Goal: Information Seeking & Learning: Check status

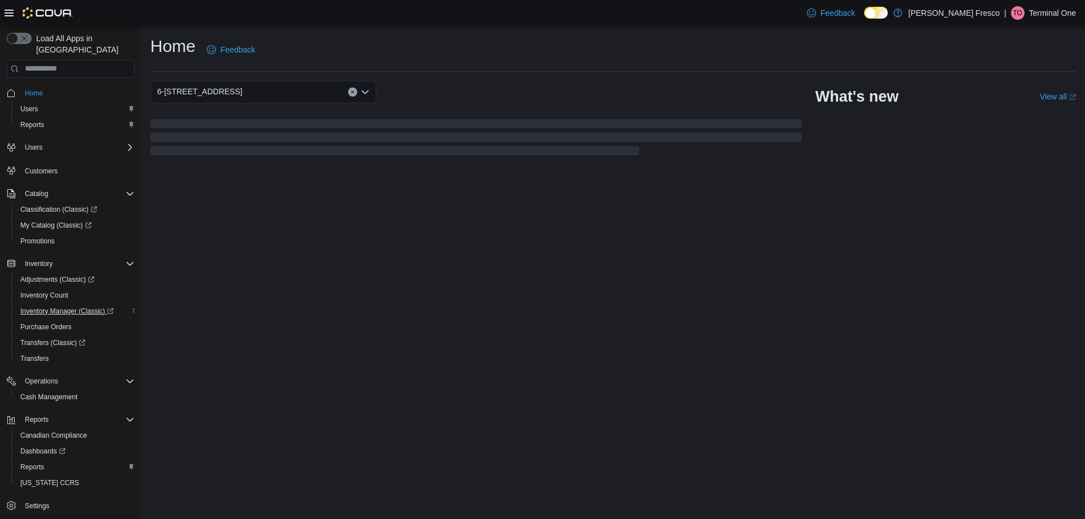
scroll to position [1, 0]
click at [40, 462] on span "Reports" at bounding box center [32, 466] width 24 height 9
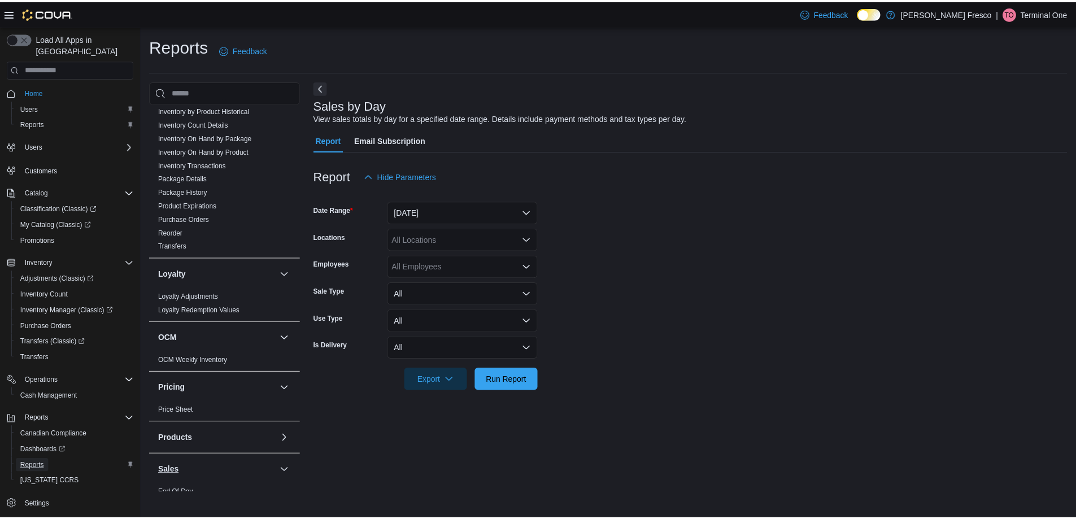
scroll to position [565, 0]
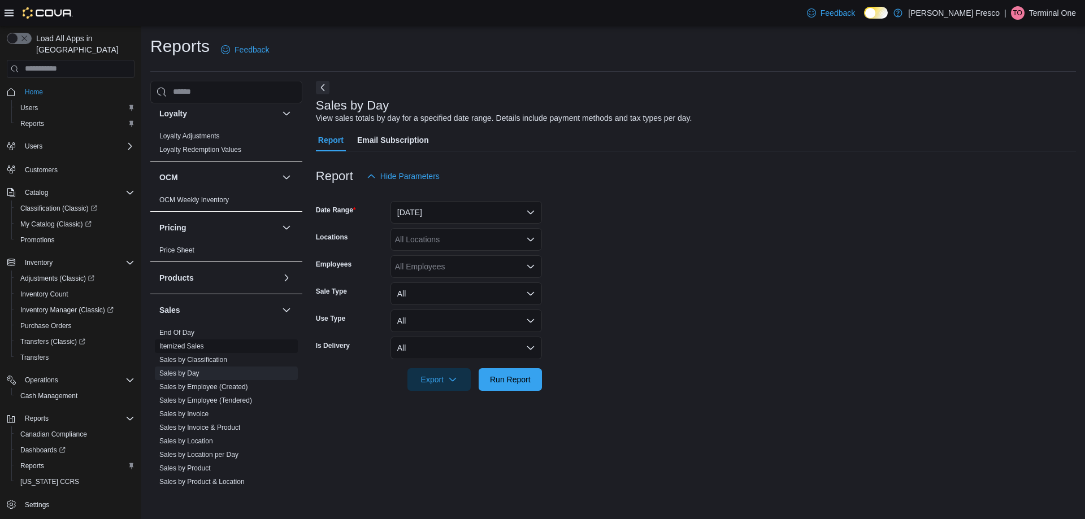
click at [197, 340] on span "Itemized Sales" at bounding box center [226, 347] width 143 height 14
click at [199, 332] on span "End Of Day" at bounding box center [226, 333] width 143 height 14
click at [172, 332] on link "End Of Day" at bounding box center [176, 333] width 35 height 8
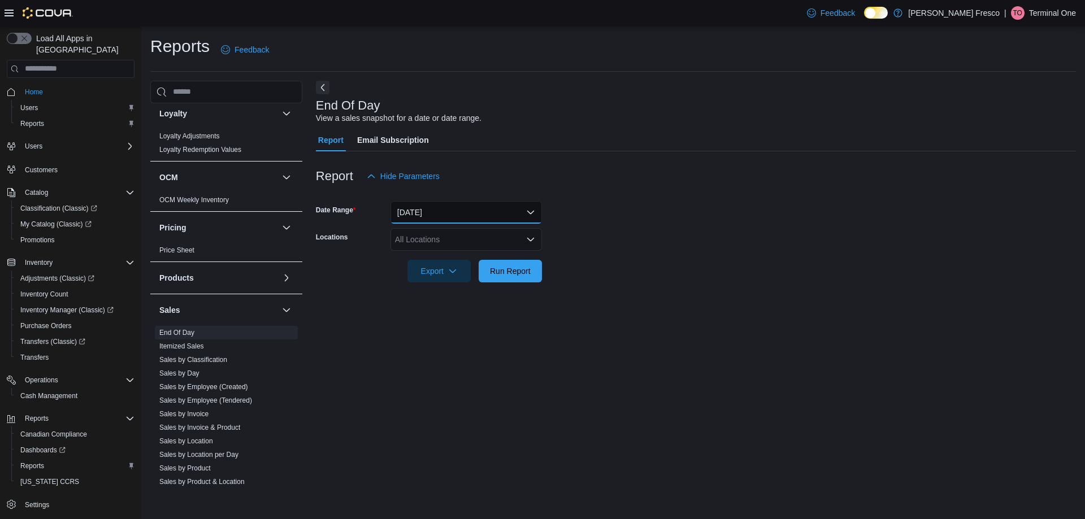
click at [447, 208] on button "Today" at bounding box center [465, 212] width 151 height 23
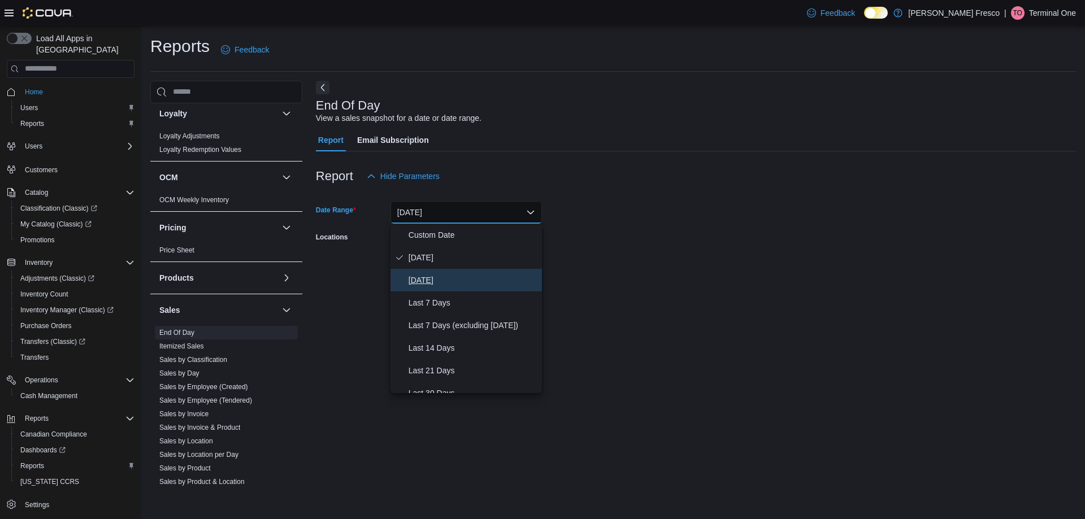
click at [416, 273] on span "Yesterday" at bounding box center [472, 280] width 129 height 14
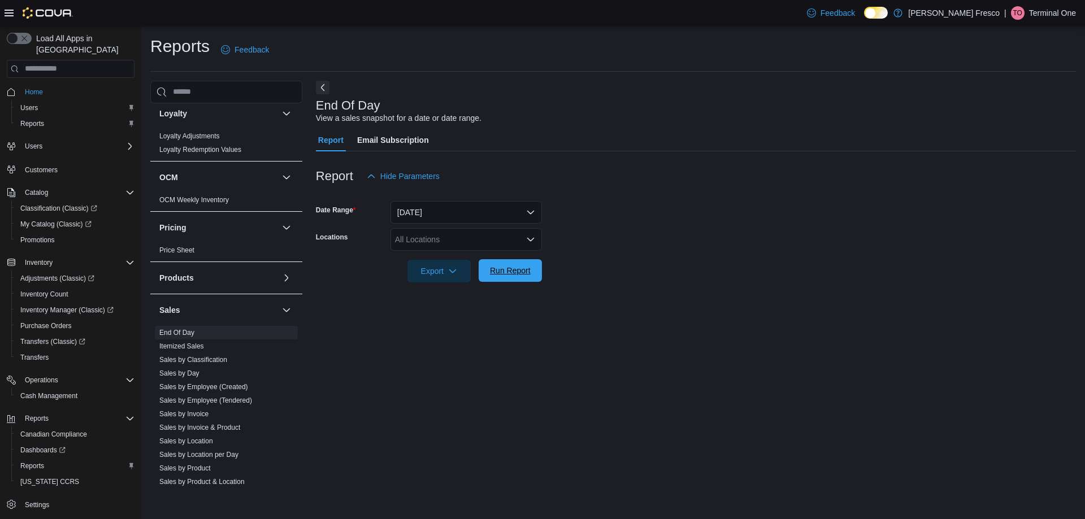
click at [515, 271] on span "Run Report" at bounding box center [510, 270] width 41 height 11
click at [460, 275] on button "Export" at bounding box center [434, 270] width 63 height 23
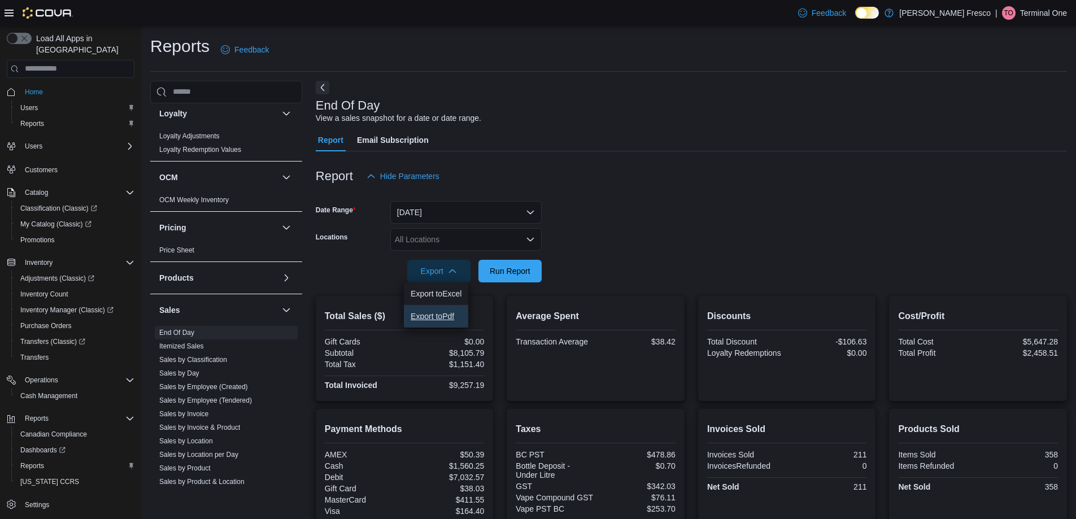
click at [454, 311] on button "Export to Pdf" at bounding box center [436, 316] width 64 height 23
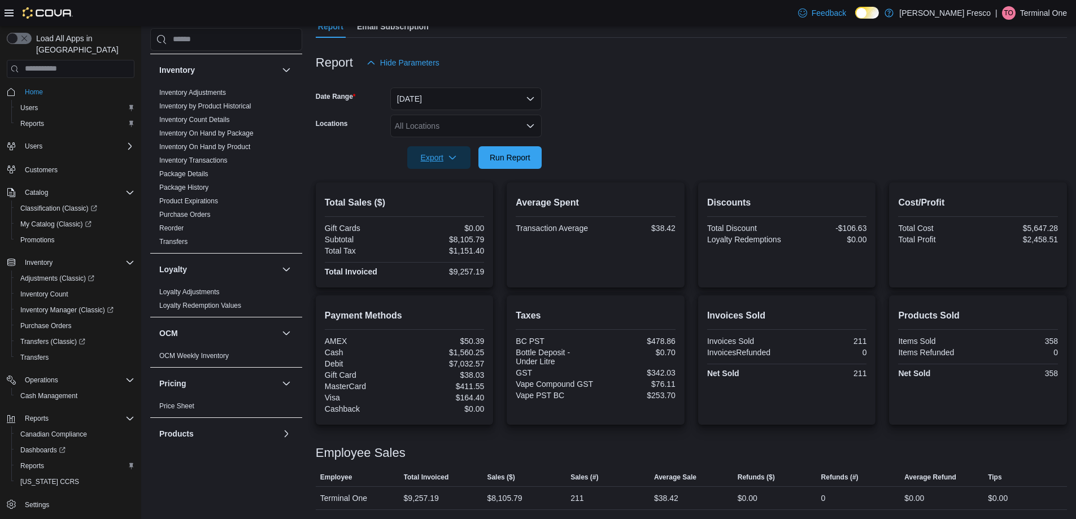
scroll to position [329, 0]
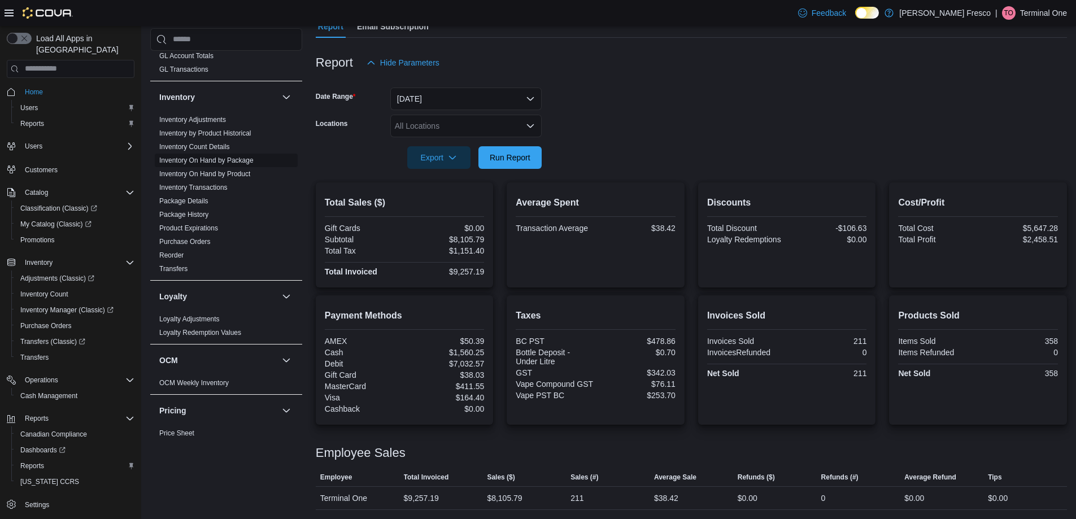
click at [230, 162] on link "Inventory On Hand by Package" at bounding box center [206, 160] width 94 height 8
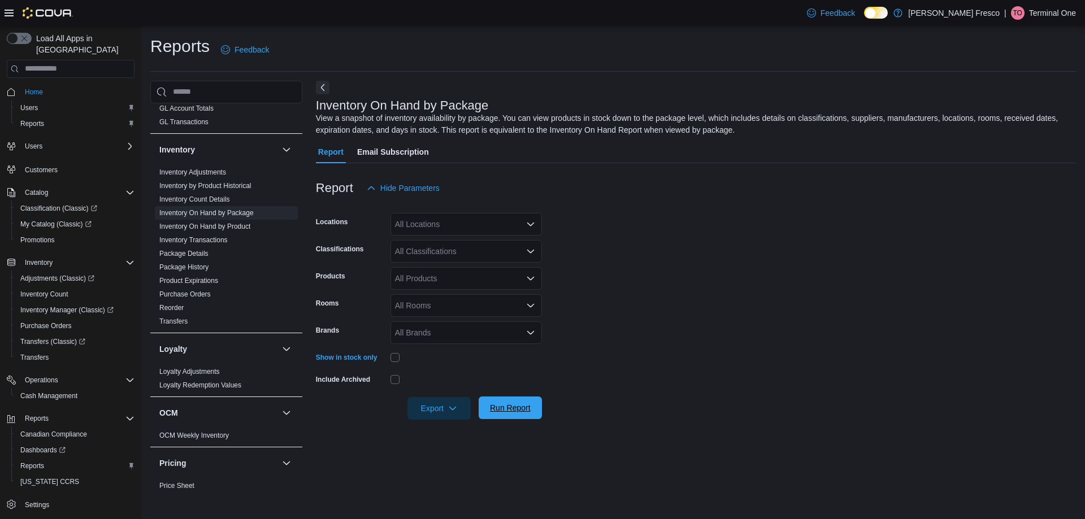
click at [524, 414] on span "Run Report" at bounding box center [510, 408] width 50 height 23
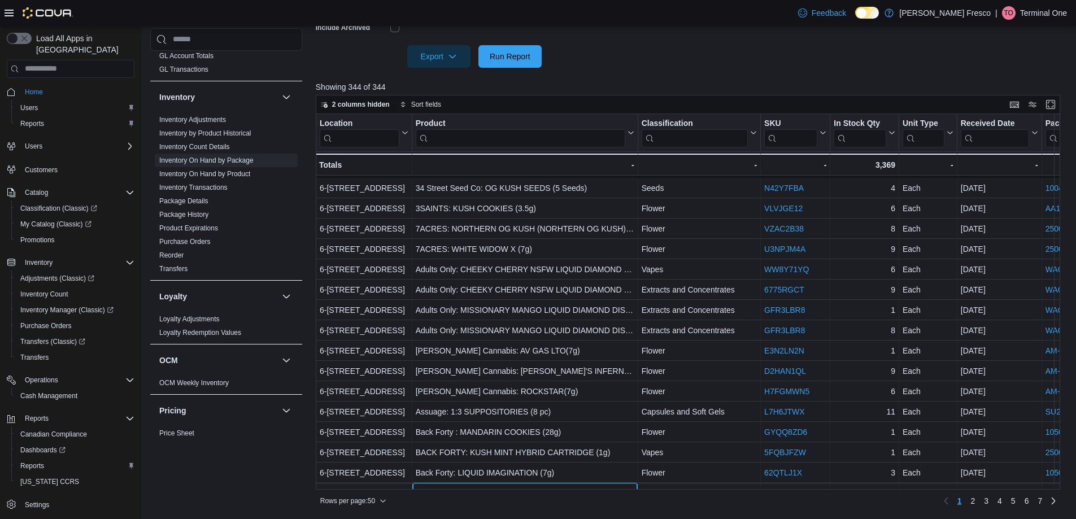
scroll to position [324, 0]
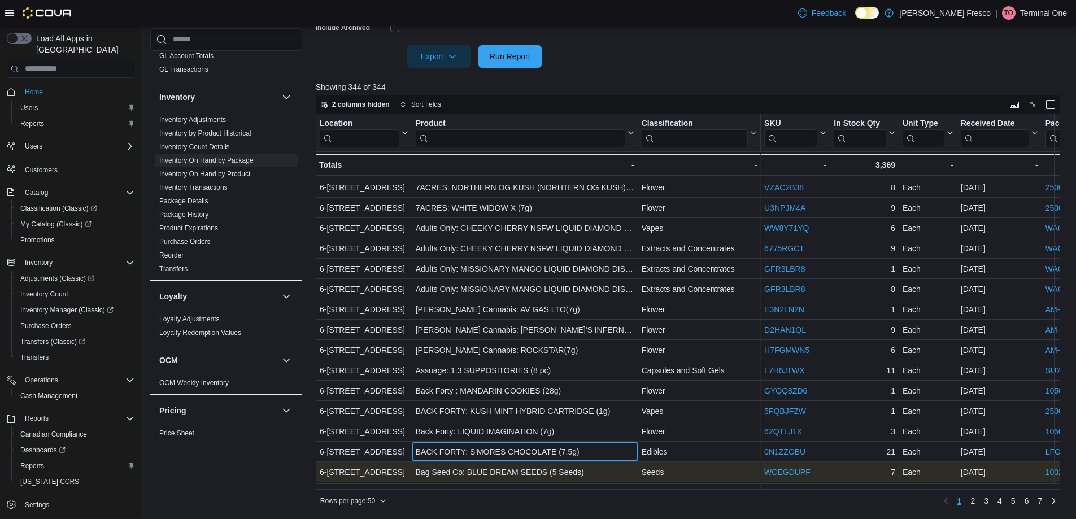
drag, startPoint x: 461, startPoint y: 484, endPoint x: 519, endPoint y: 479, distance: 58.4
click at [519, 479] on div "Location Click to view column header actions Product Click to view column heade…" at bounding box center [1013, 384] width 1394 height 1189
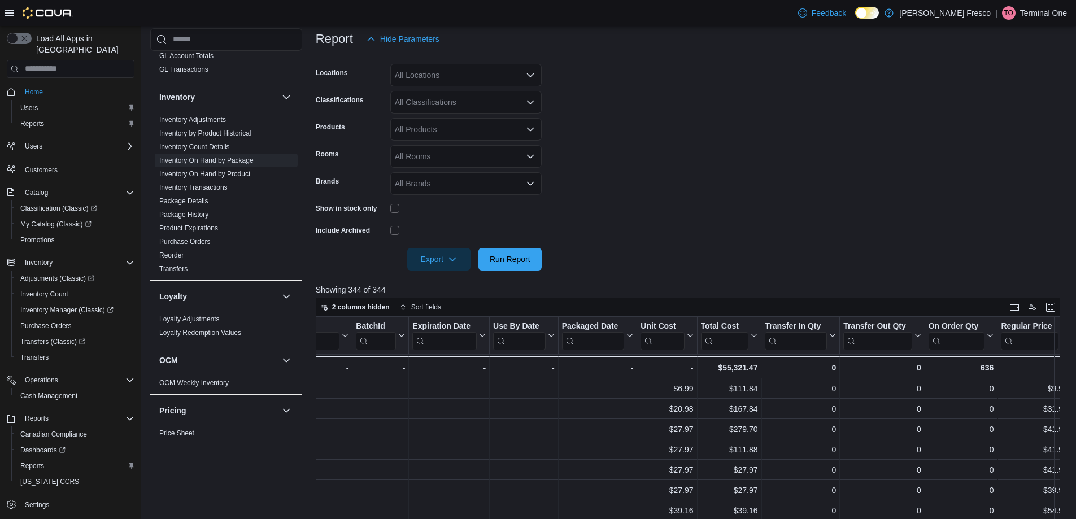
scroll to position [169, 0]
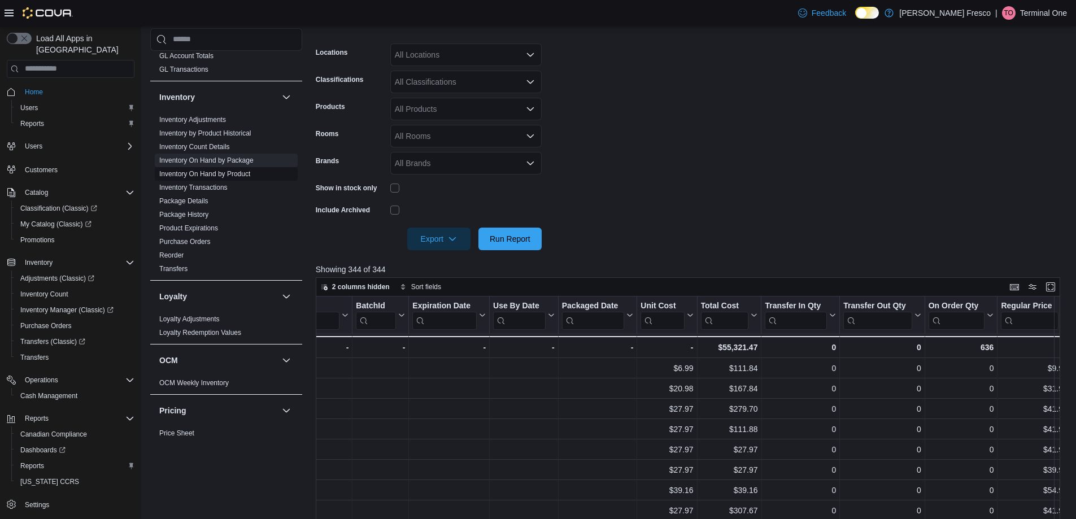
click at [212, 173] on link "Inventory On Hand by Product" at bounding box center [204, 174] width 91 height 8
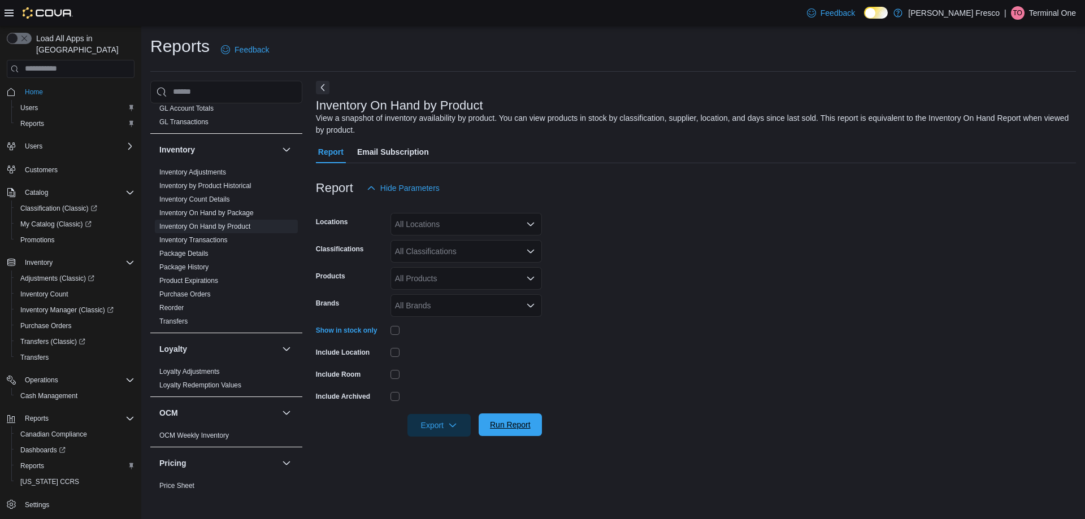
click at [496, 428] on span "Run Report" at bounding box center [510, 424] width 41 height 11
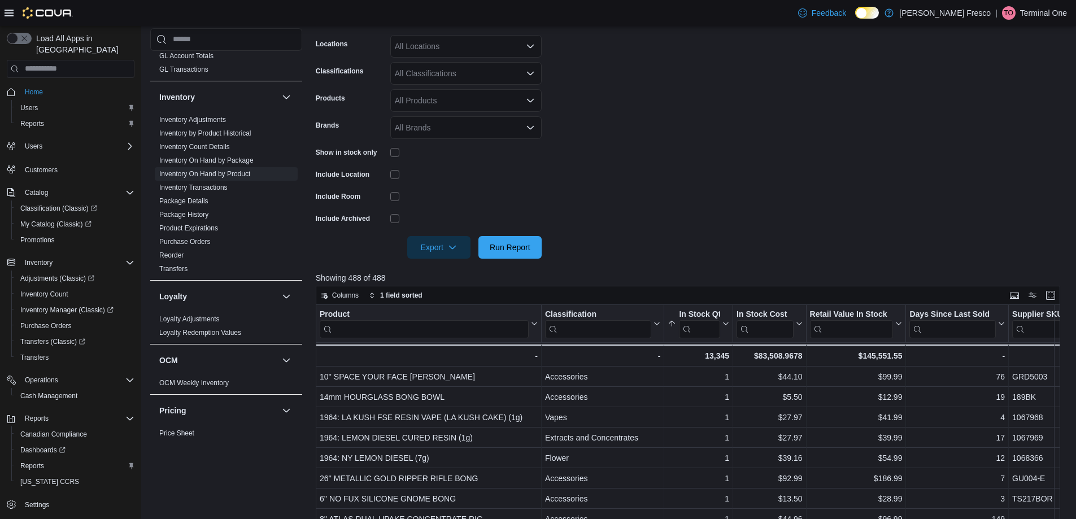
scroll to position [226, 0]
